Goal: Information Seeking & Learning: Learn about a topic

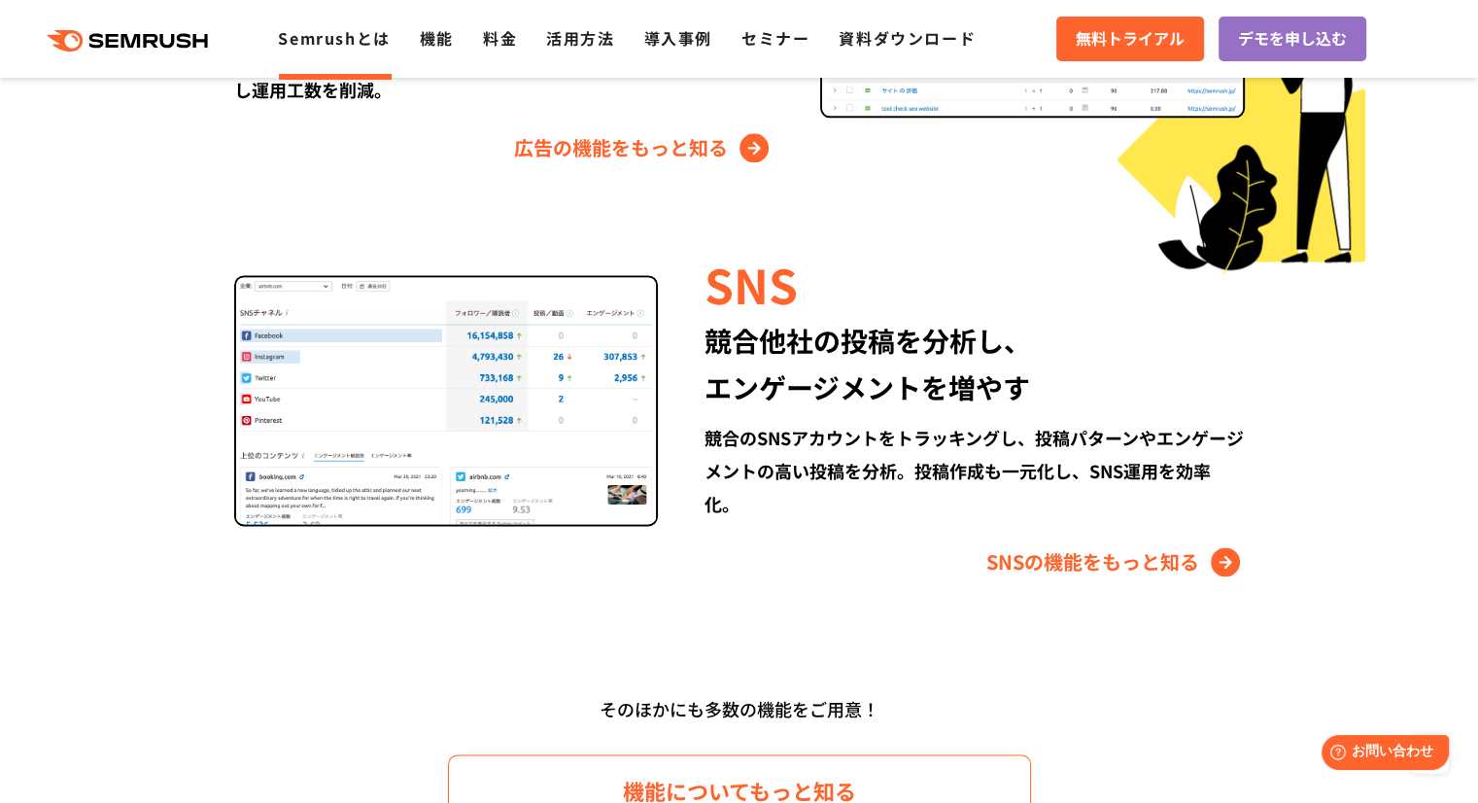
click at [305, 41] on link "Semrushとは" at bounding box center [334, 37] width 112 height 23
